Goal: Information Seeking & Learning: Learn about a topic

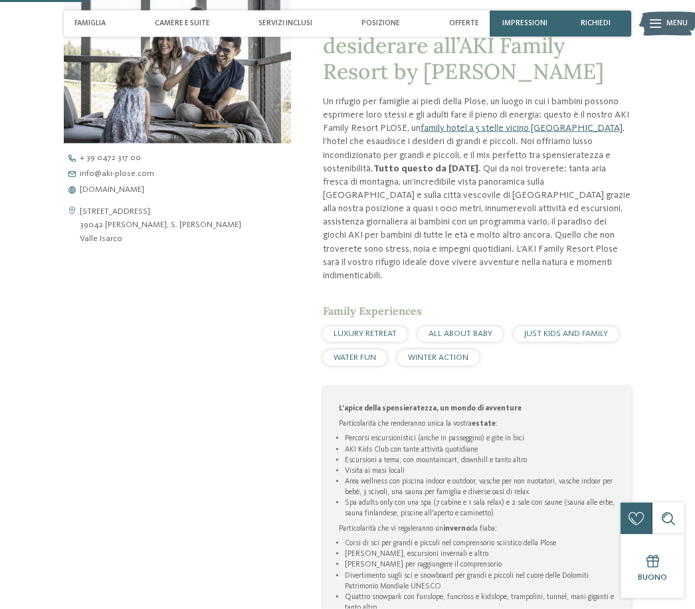
scroll to position [463, 0]
click at [111, 19] on div "Famiglia" at bounding box center [90, 24] width 42 height 27
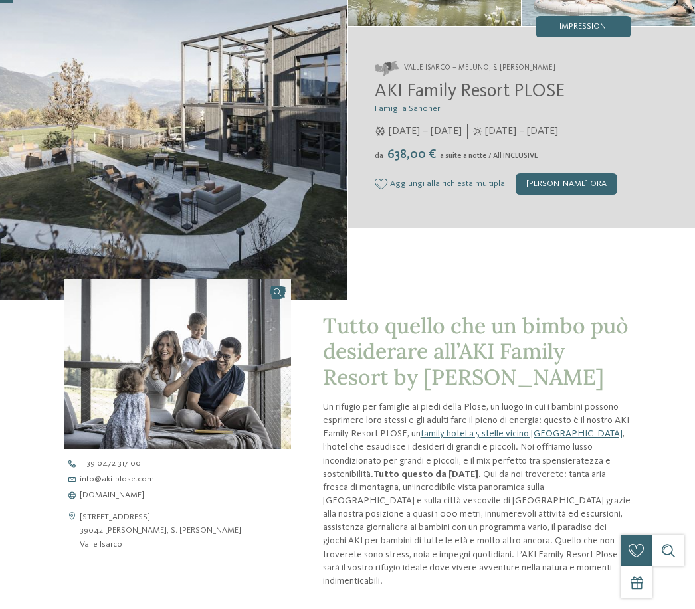
scroll to position [0, 0]
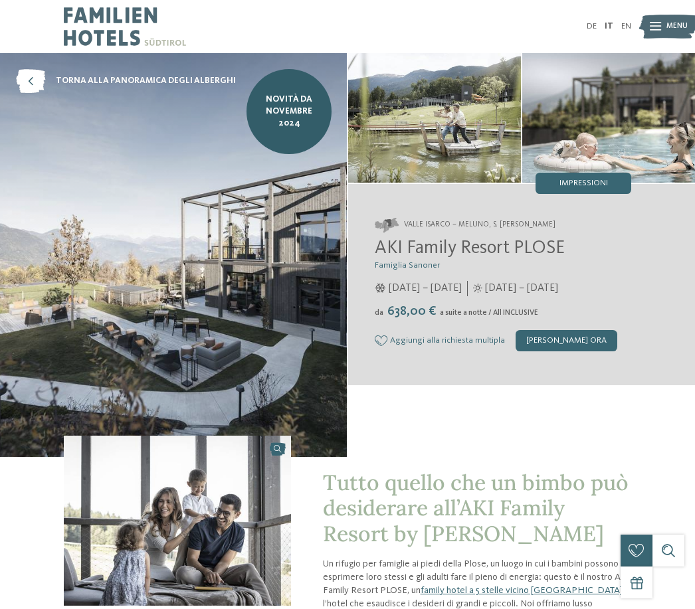
click at [563, 351] on div "[PERSON_NAME] ora" at bounding box center [567, 340] width 102 height 21
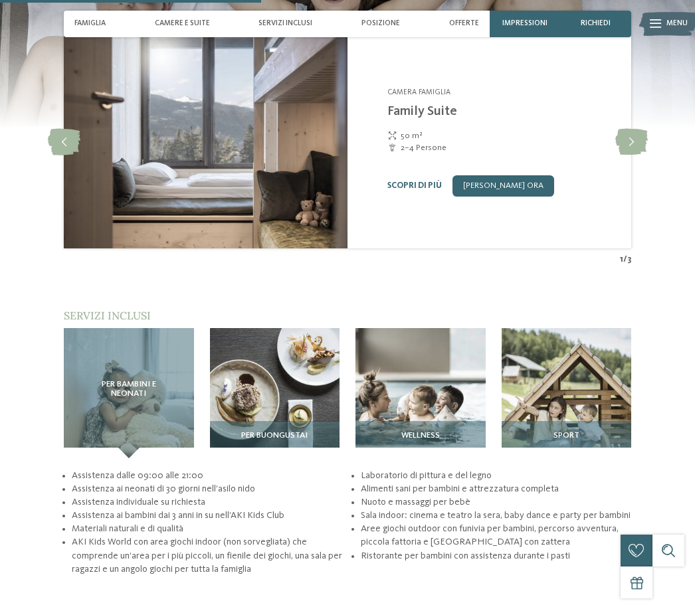
scroll to position [1359, 0]
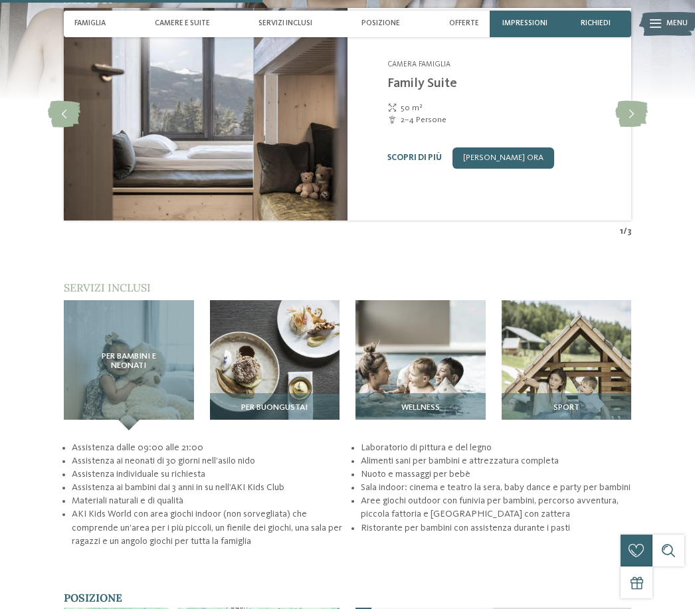
click at [285, 388] on img at bounding box center [275, 365] width 130 height 130
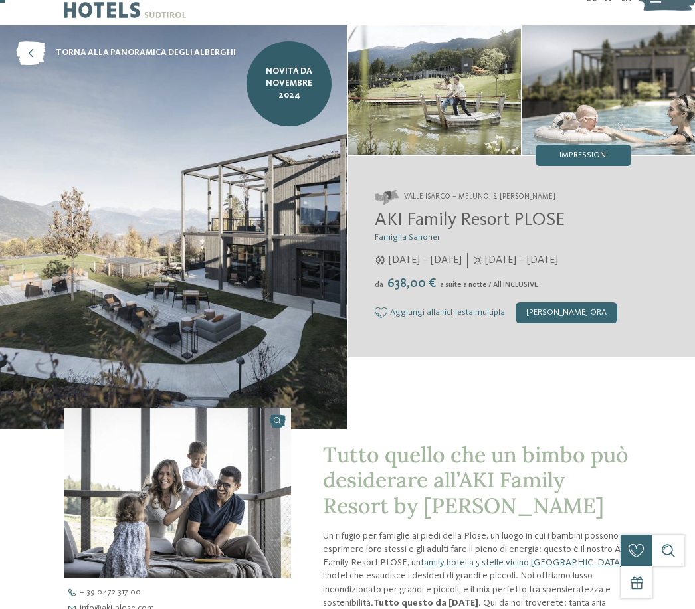
scroll to position [0, 0]
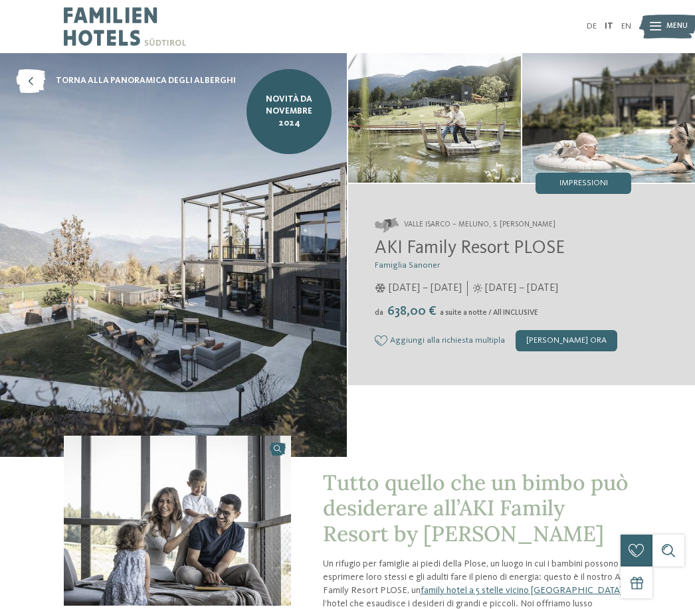
click at [27, 64] on img at bounding box center [173, 255] width 347 height 404
click at [23, 86] on icon at bounding box center [30, 81] width 29 height 24
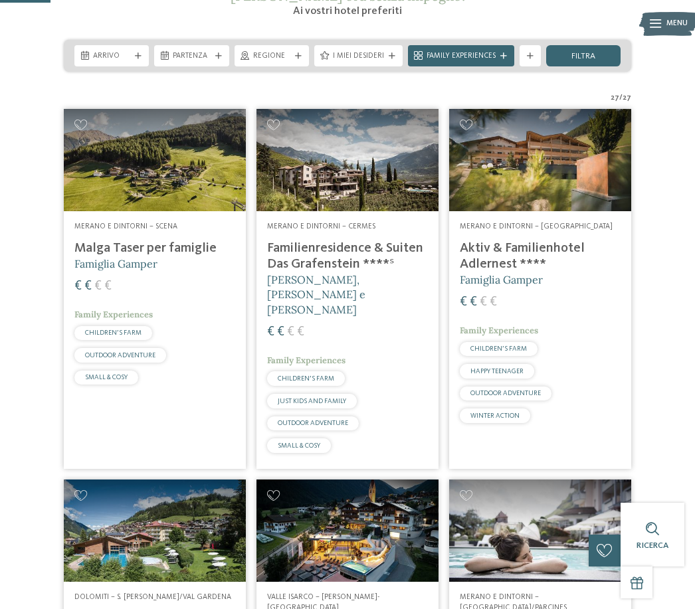
scroll to position [235, 0]
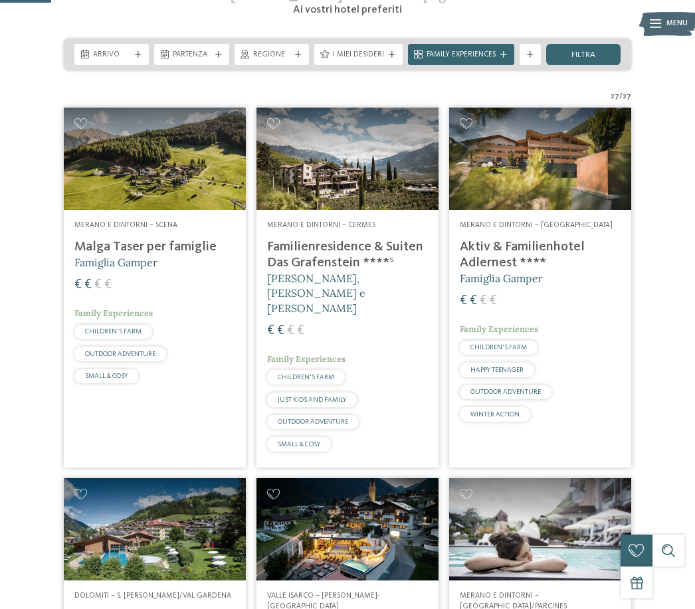
click at [580, 221] on span "Merano e dintorni – [GEOGRAPHIC_DATA]" at bounding box center [536, 225] width 153 height 8
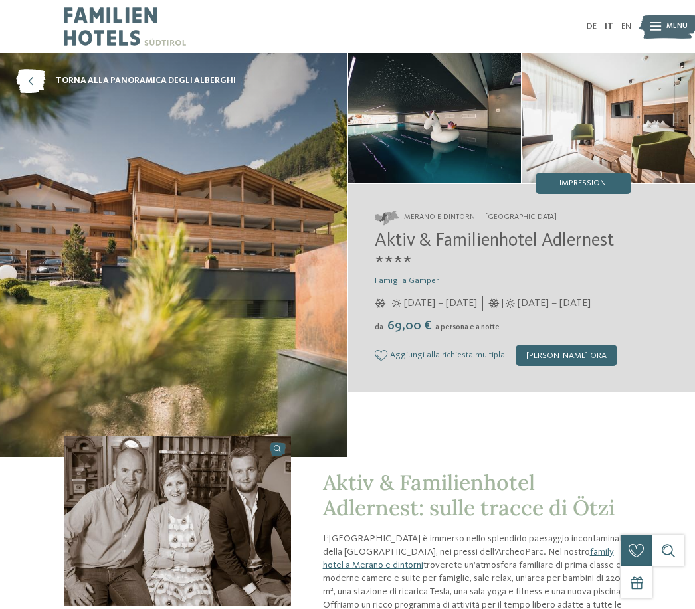
click at [471, 140] on img at bounding box center [434, 118] width 173 height 130
click at [488, 125] on img at bounding box center [434, 118] width 173 height 130
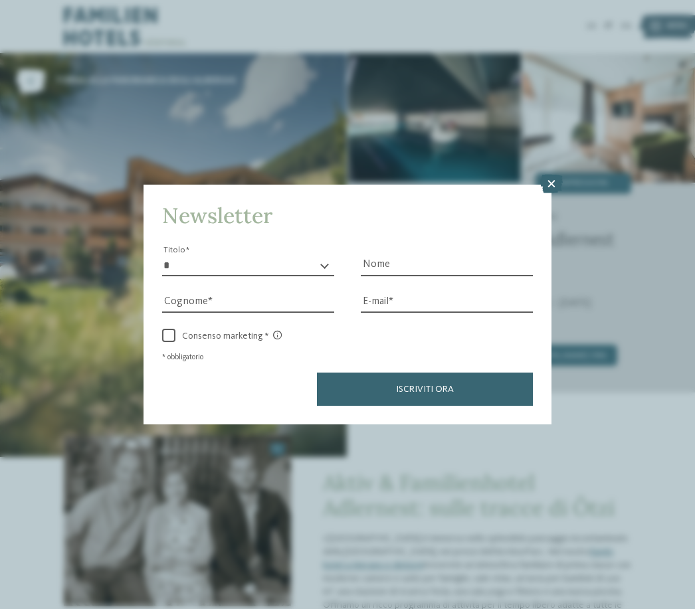
click at [551, 175] on icon at bounding box center [551, 184] width 23 height 19
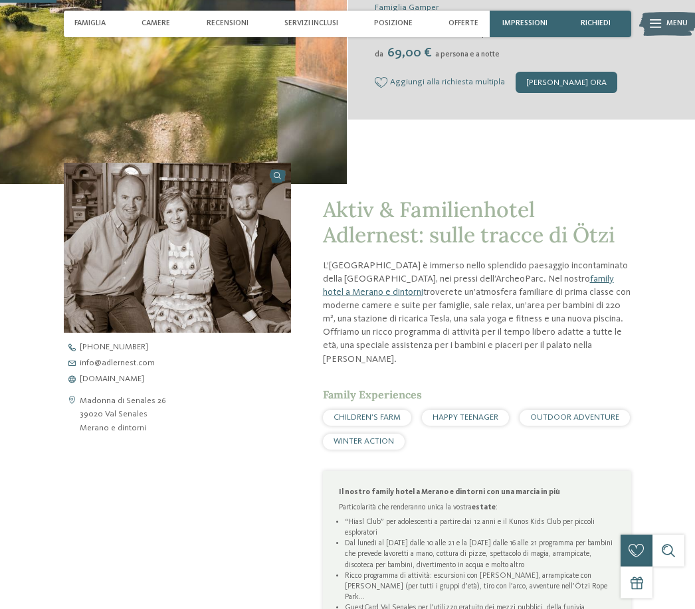
scroll to position [272, 0]
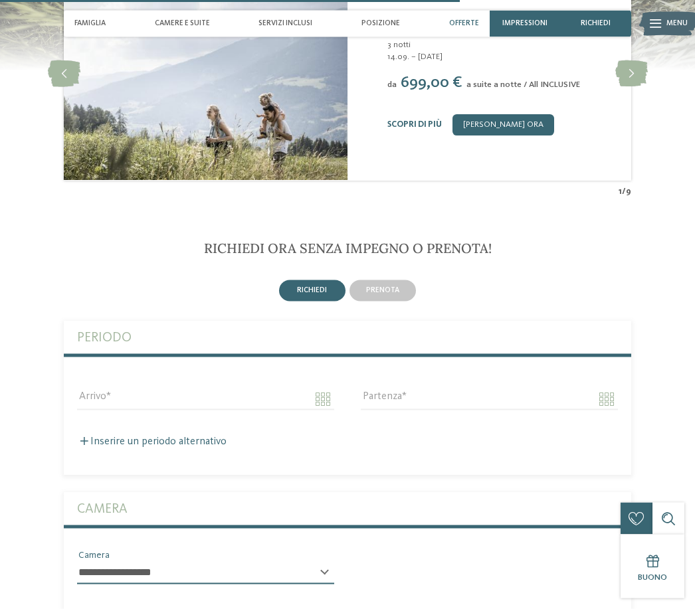
scroll to position [2423, 0]
click at [200, 18] on div "Camere e Suite" at bounding box center [182, 24] width 66 height 27
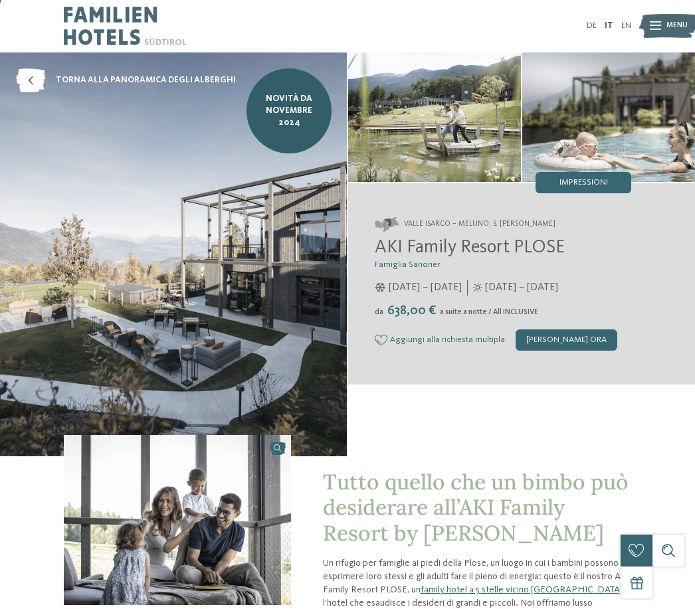
scroll to position [0, 0]
